Goal: Transaction & Acquisition: Book appointment/travel/reservation

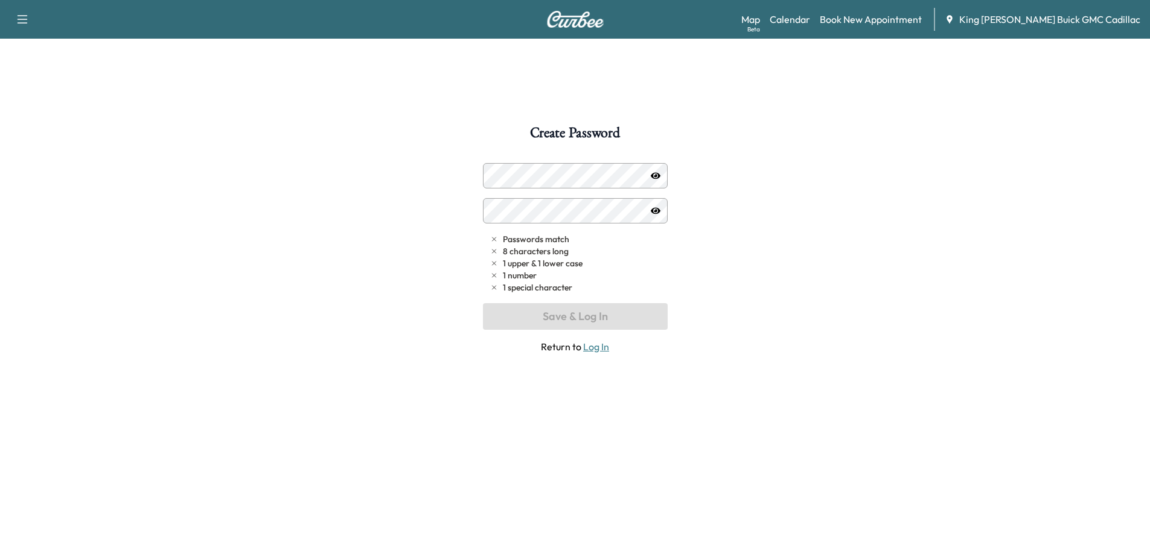
click at [737, 27] on div "Map Beta Calendar Book New Appointment King [PERSON_NAME] Buick GMC Cadillac" at bounding box center [941, 19] width 399 height 23
click at [737, 22] on link "Book New Appointment" at bounding box center [871, 19] width 102 height 14
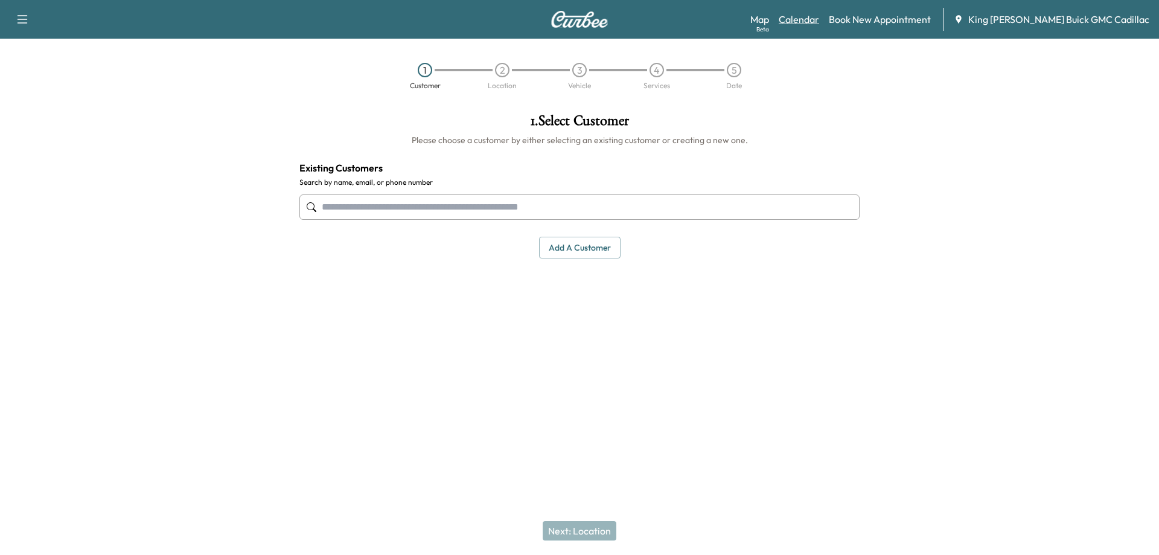
click at [737, 25] on link "Calendar" at bounding box center [799, 19] width 40 height 14
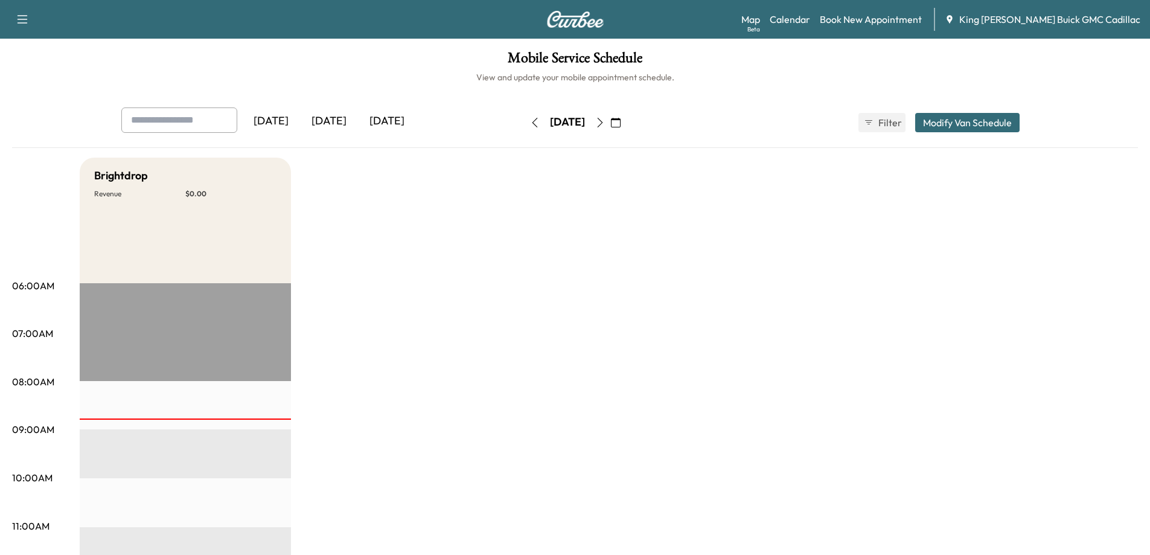
click at [376, 120] on div "[DATE]" at bounding box center [387, 121] width 58 height 28
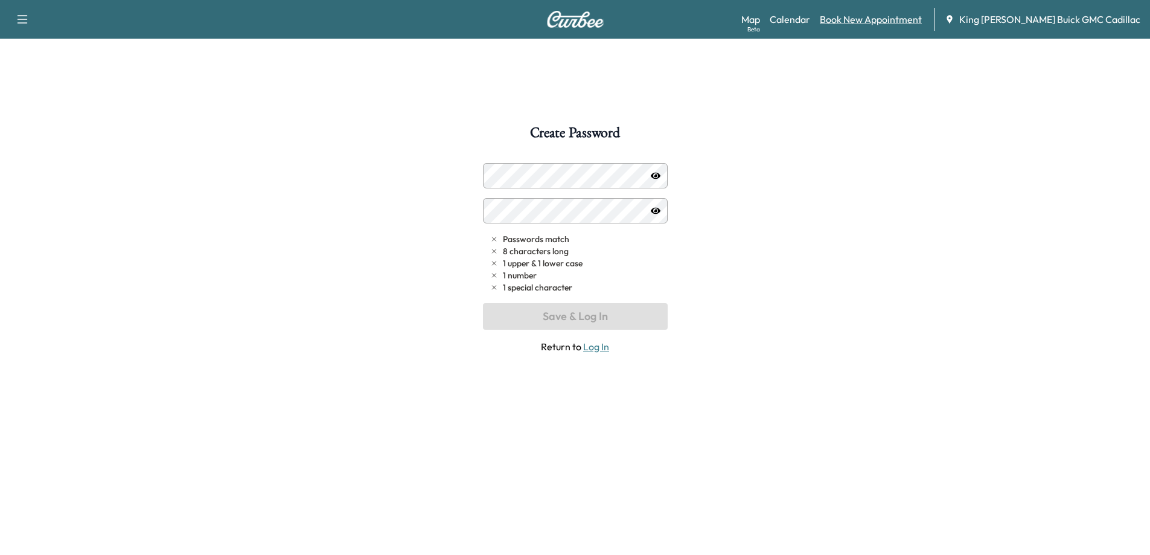
click at [737, 21] on link "Book New Appointment" at bounding box center [871, 19] width 102 height 14
